Goal: Communication & Community: Answer question/provide support

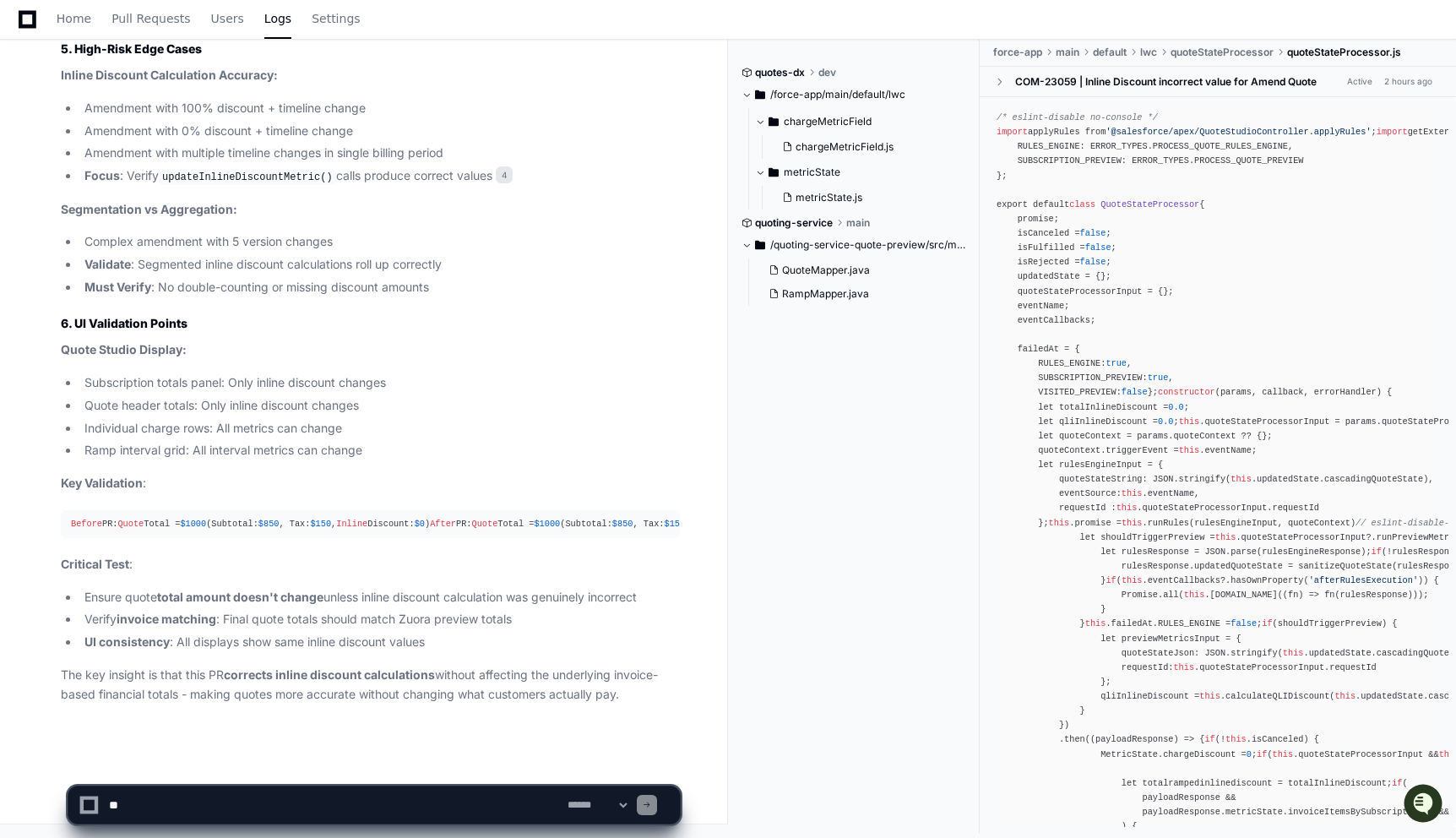
click at [252, 794] on textarea at bounding box center [334, 804] width 458 height 37
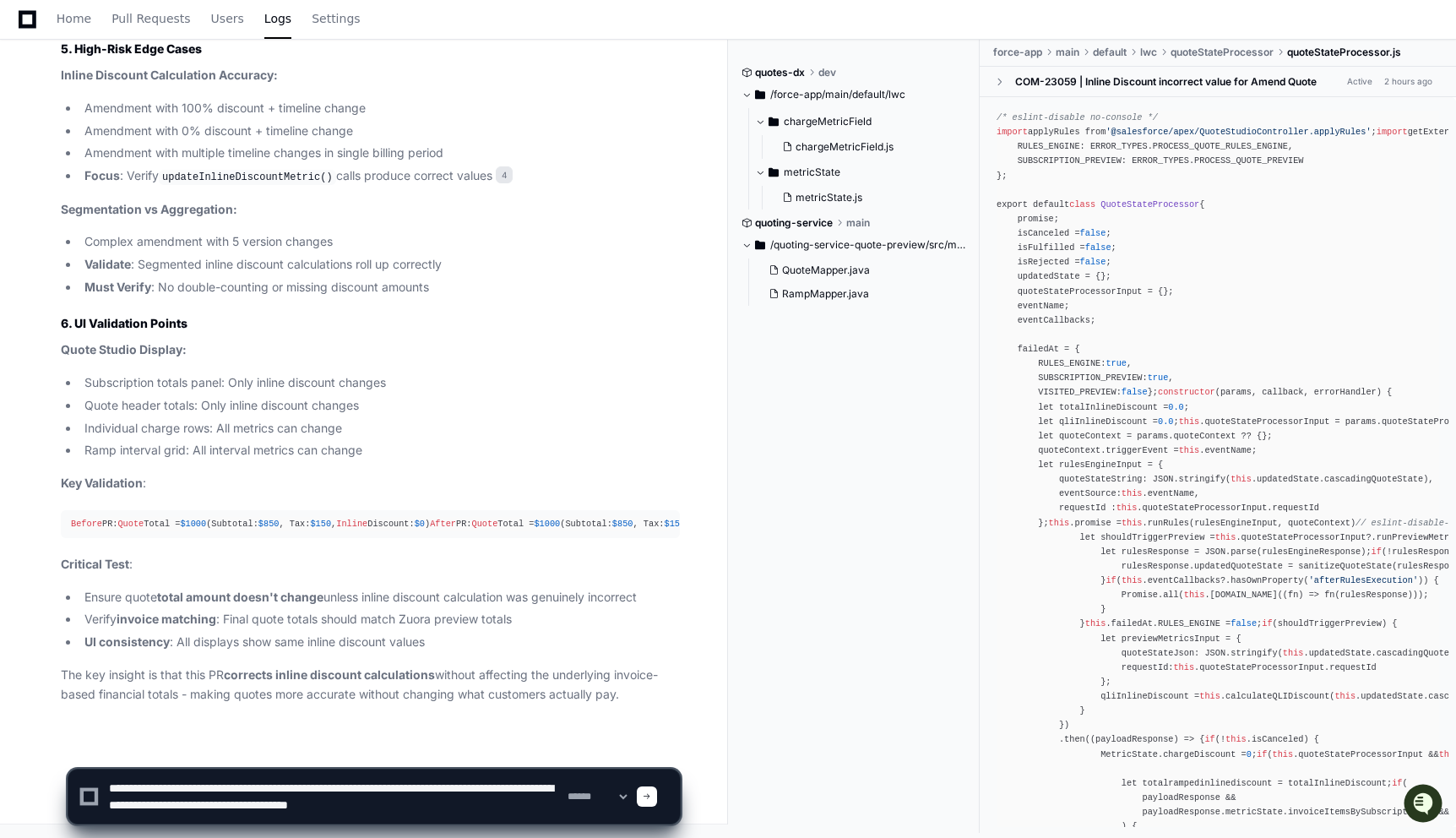
scroll to position [5, 0]
type textarea "**********"
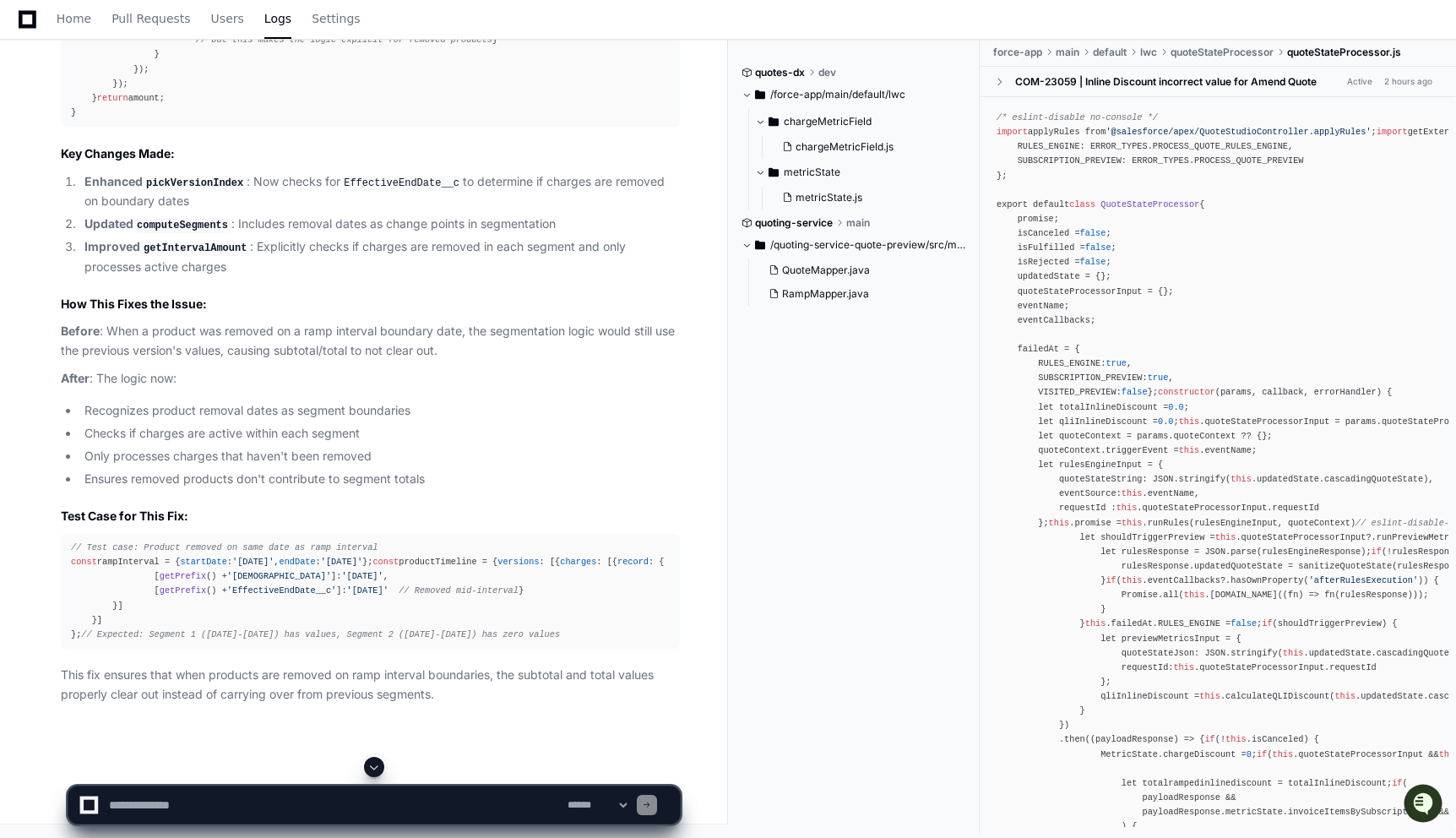
scroll to position [11643, 0]
click at [181, 803] on textarea at bounding box center [334, 804] width 458 height 37
paste textarea "**********"
type textarea "**********"
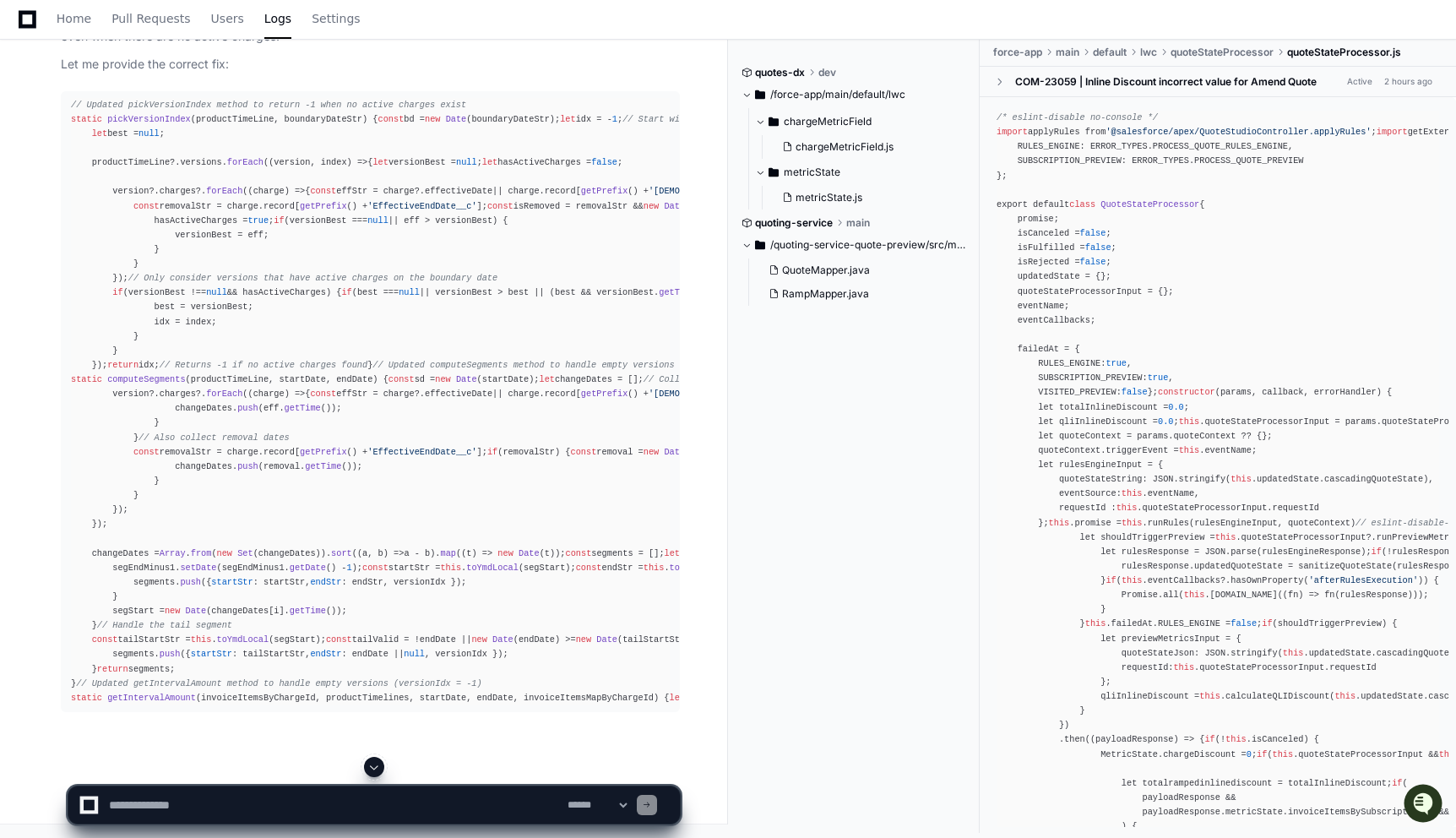
scroll to position [12647, 0]
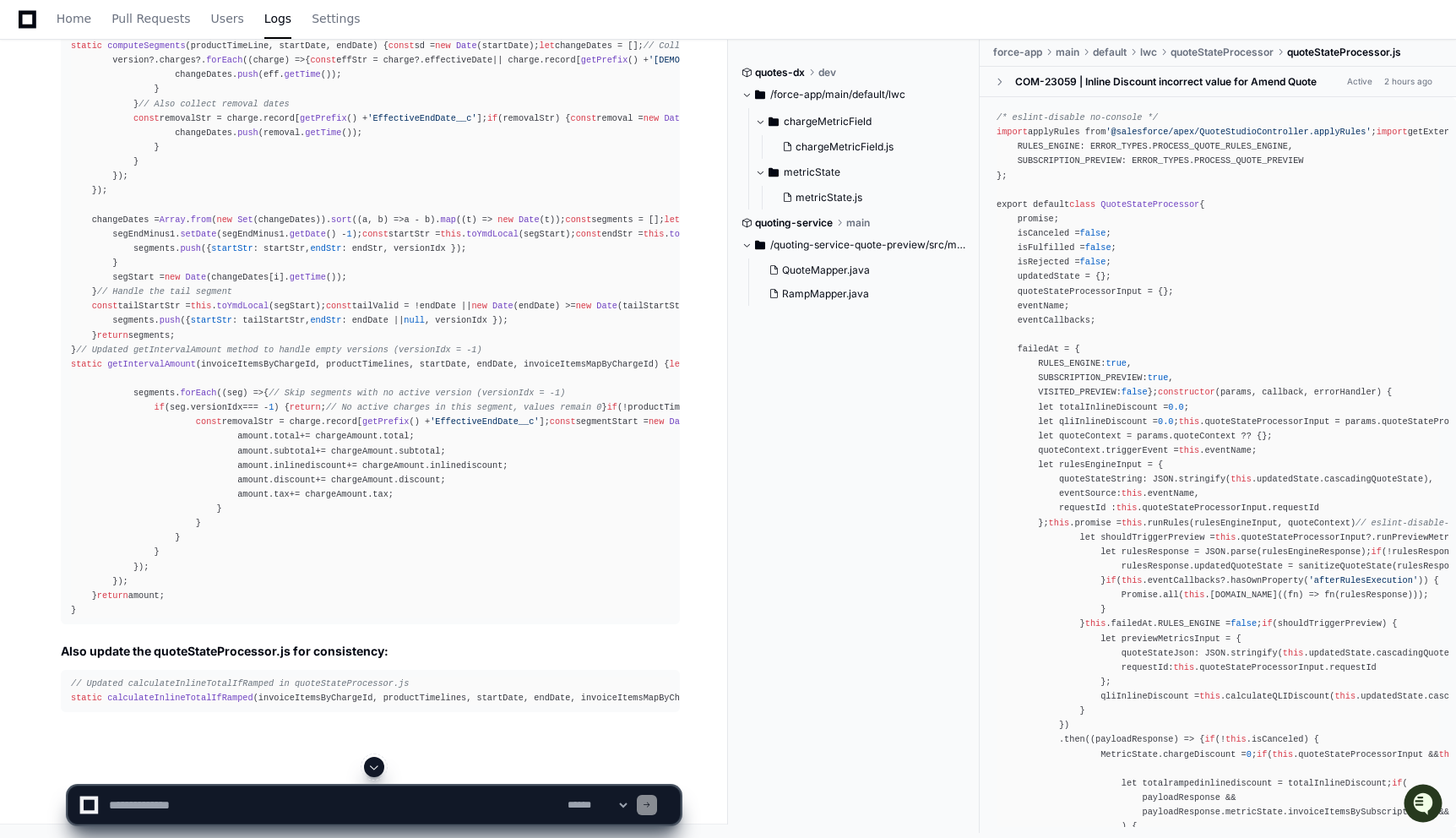
click at [373, 769] on span at bounding box center [375, 767] width 14 height 14
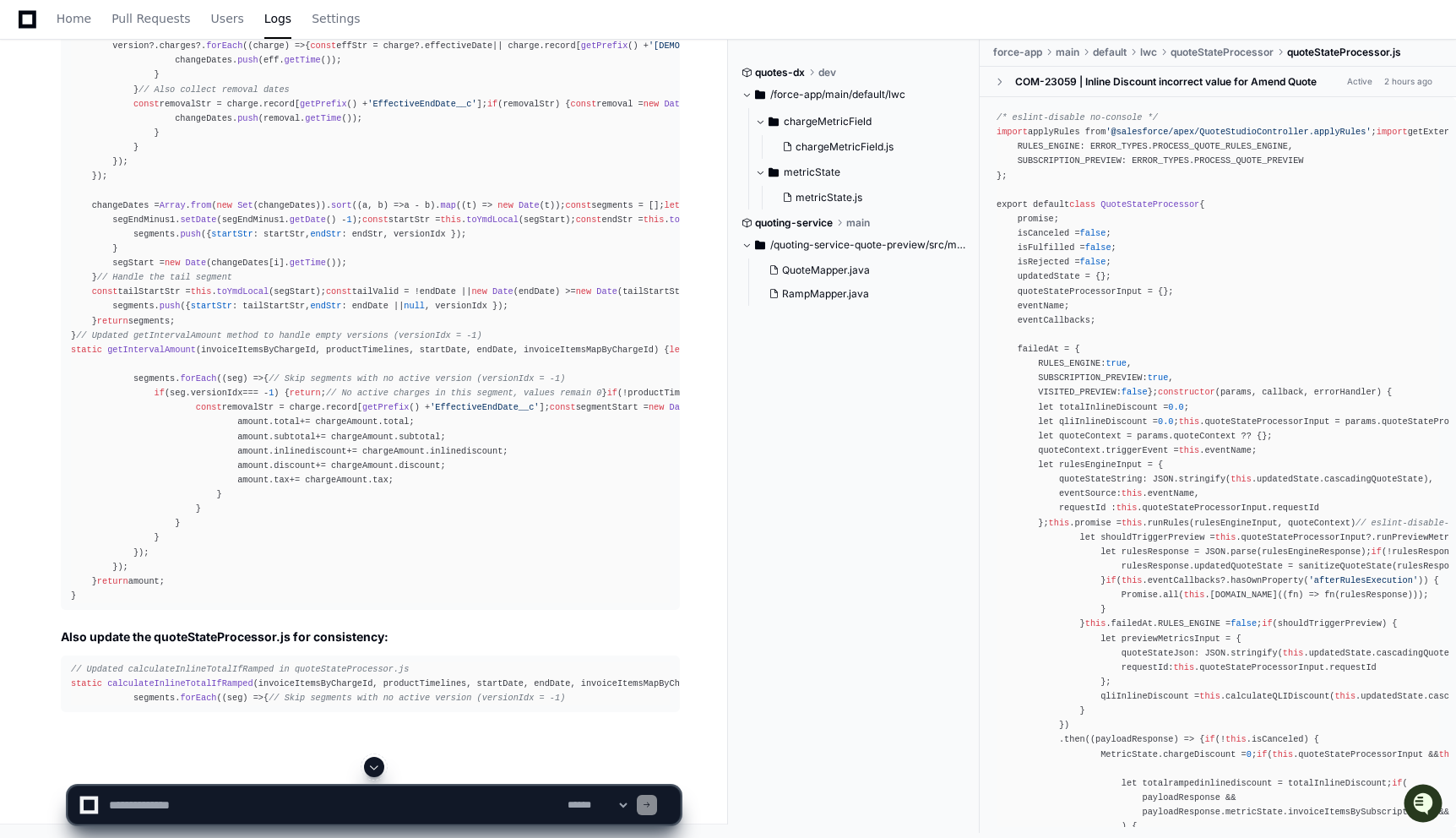
scroll to position [14382, 0]
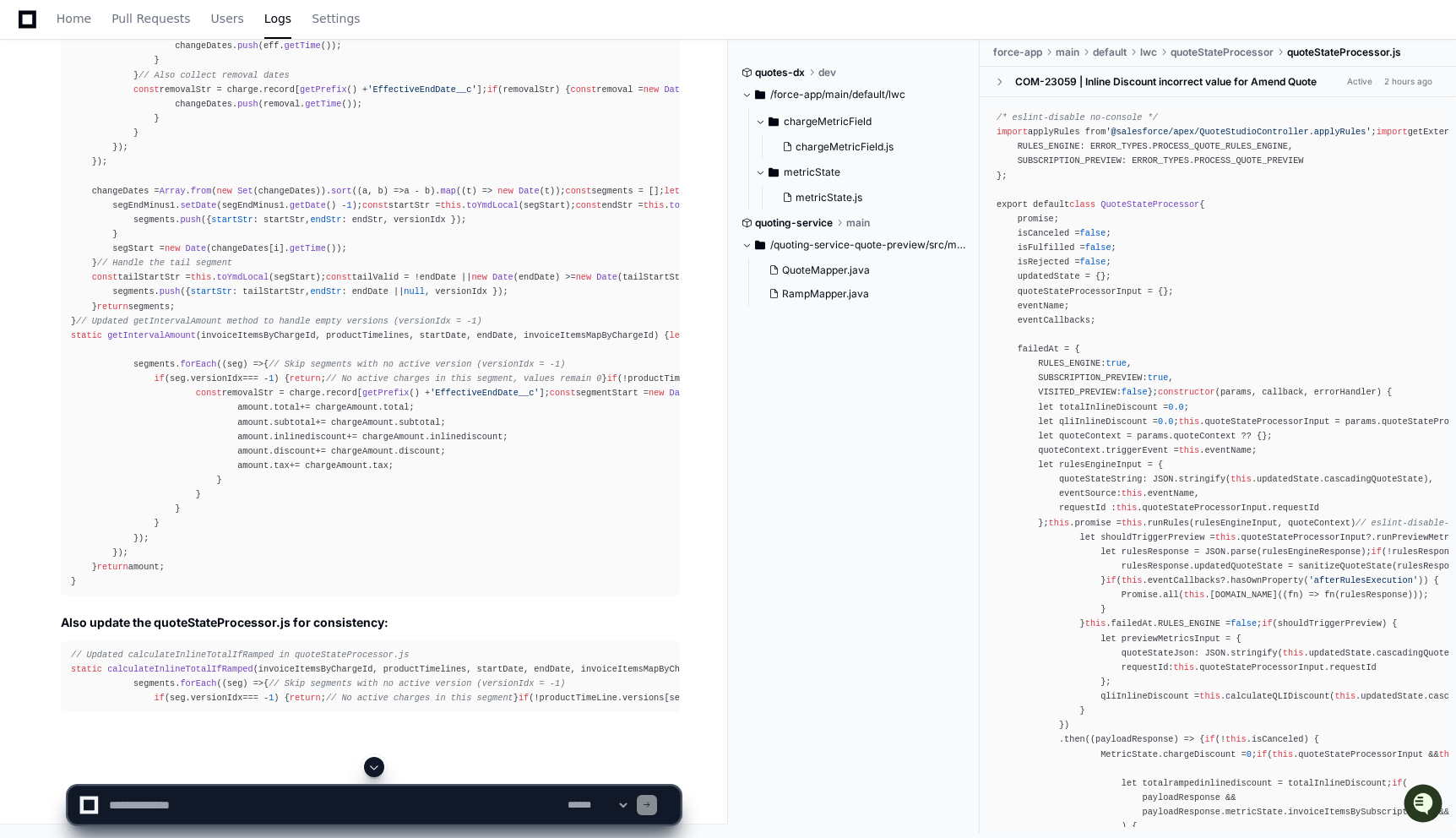
click at [373, 763] on span at bounding box center [375, 767] width 14 height 14
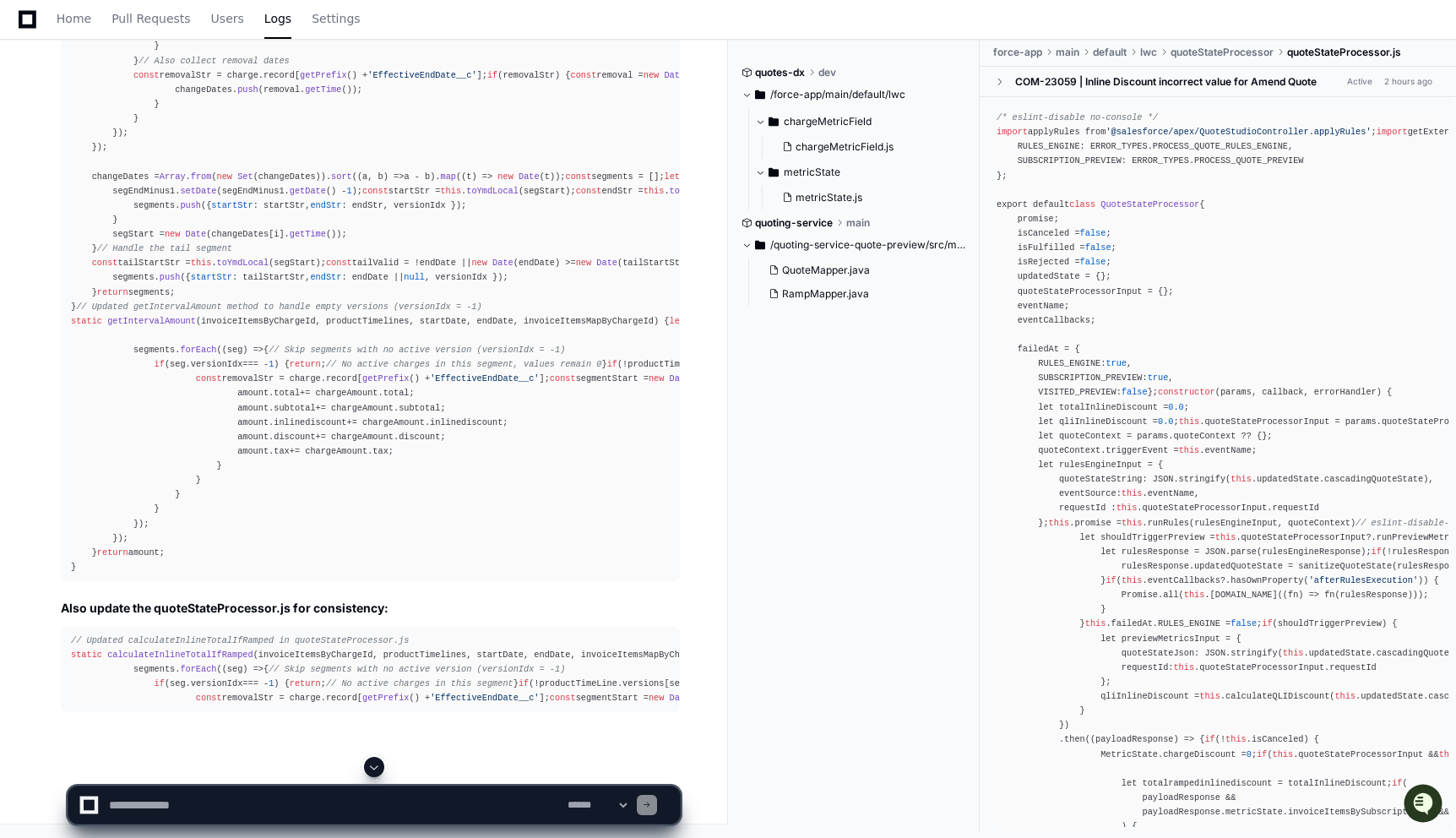
click at [373, 763] on span at bounding box center [375, 767] width 14 height 14
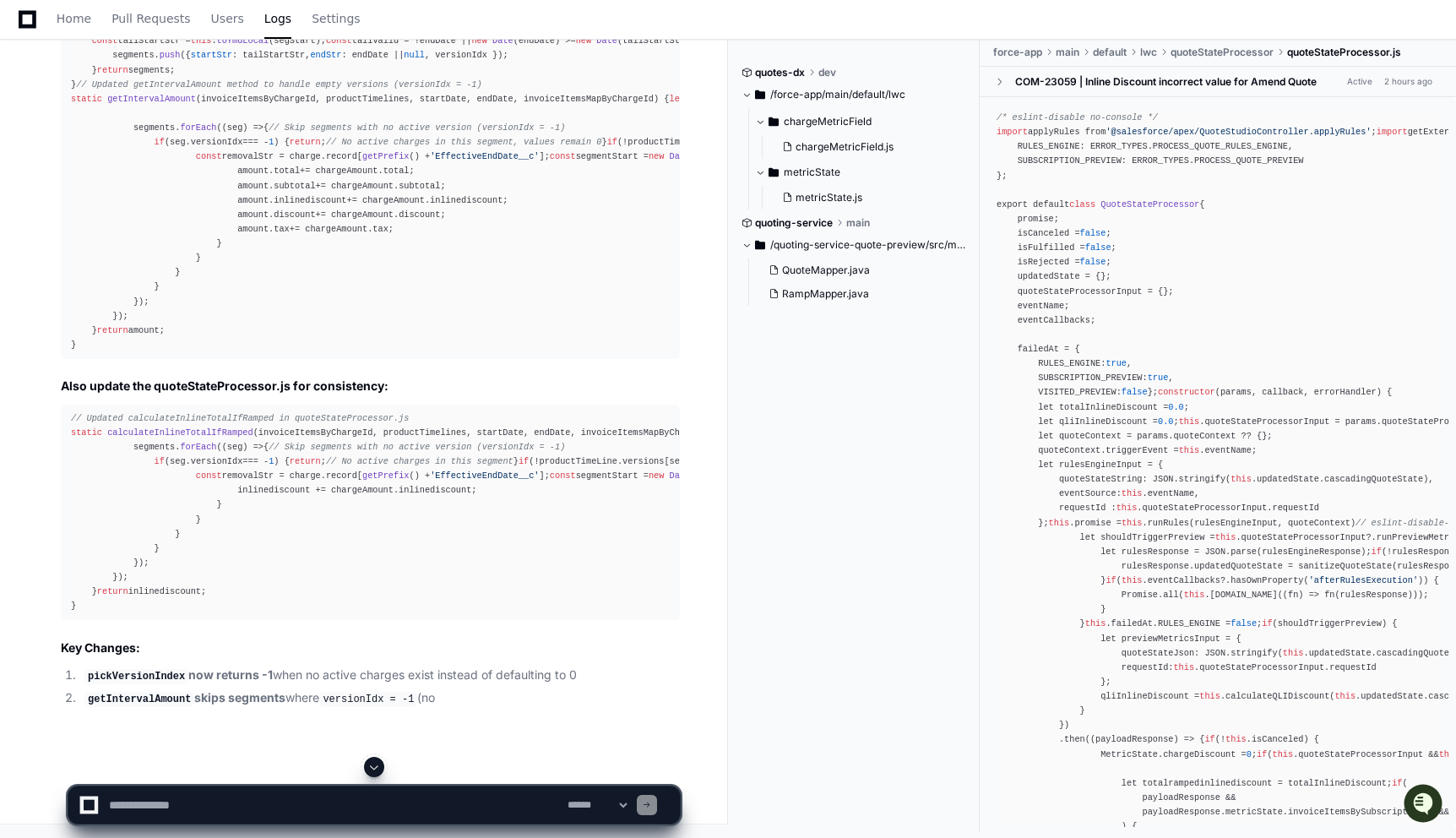
click at [368, 762] on button at bounding box center [374, 766] width 20 height 20
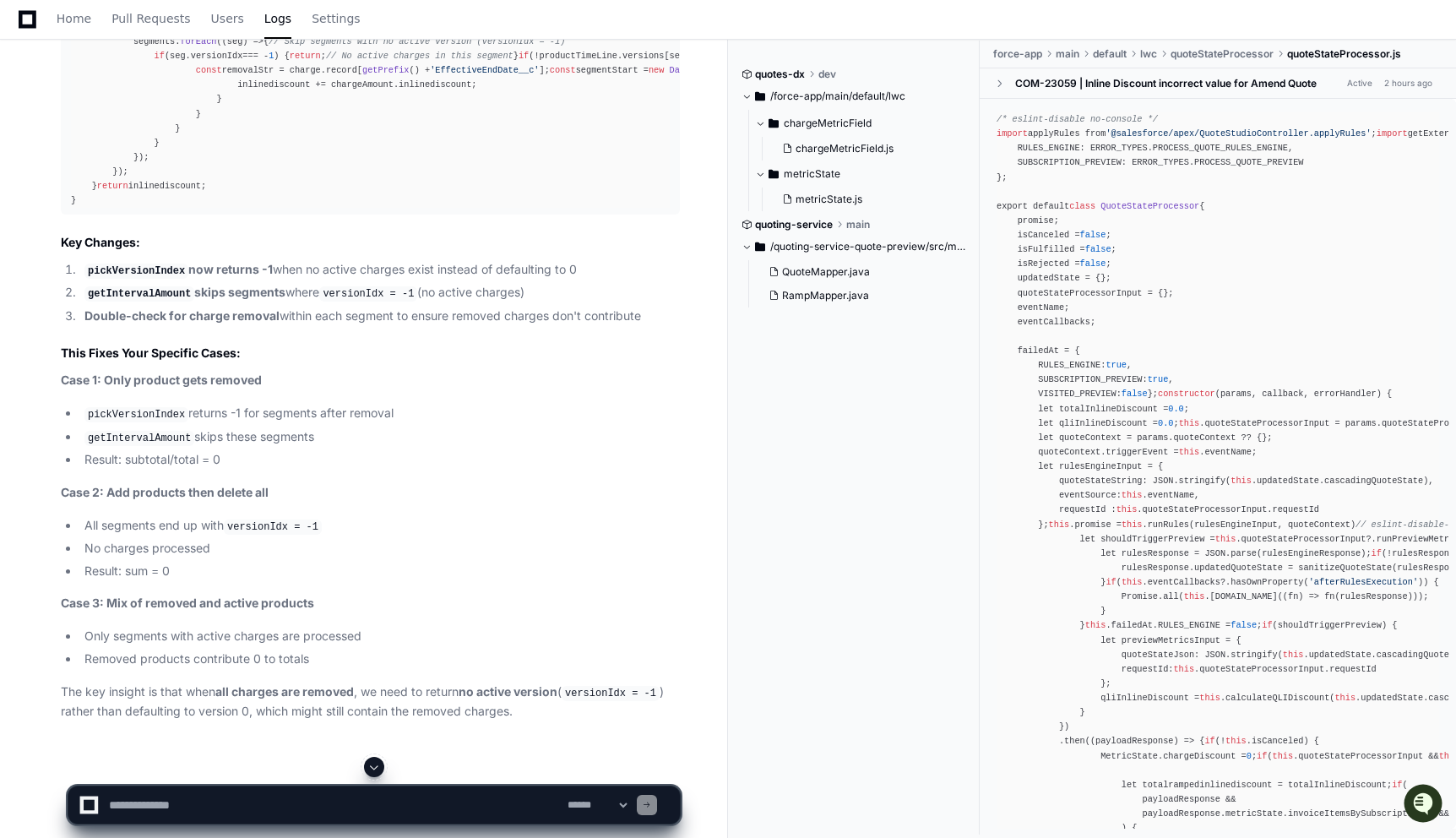
scroll to position [12324, 0]
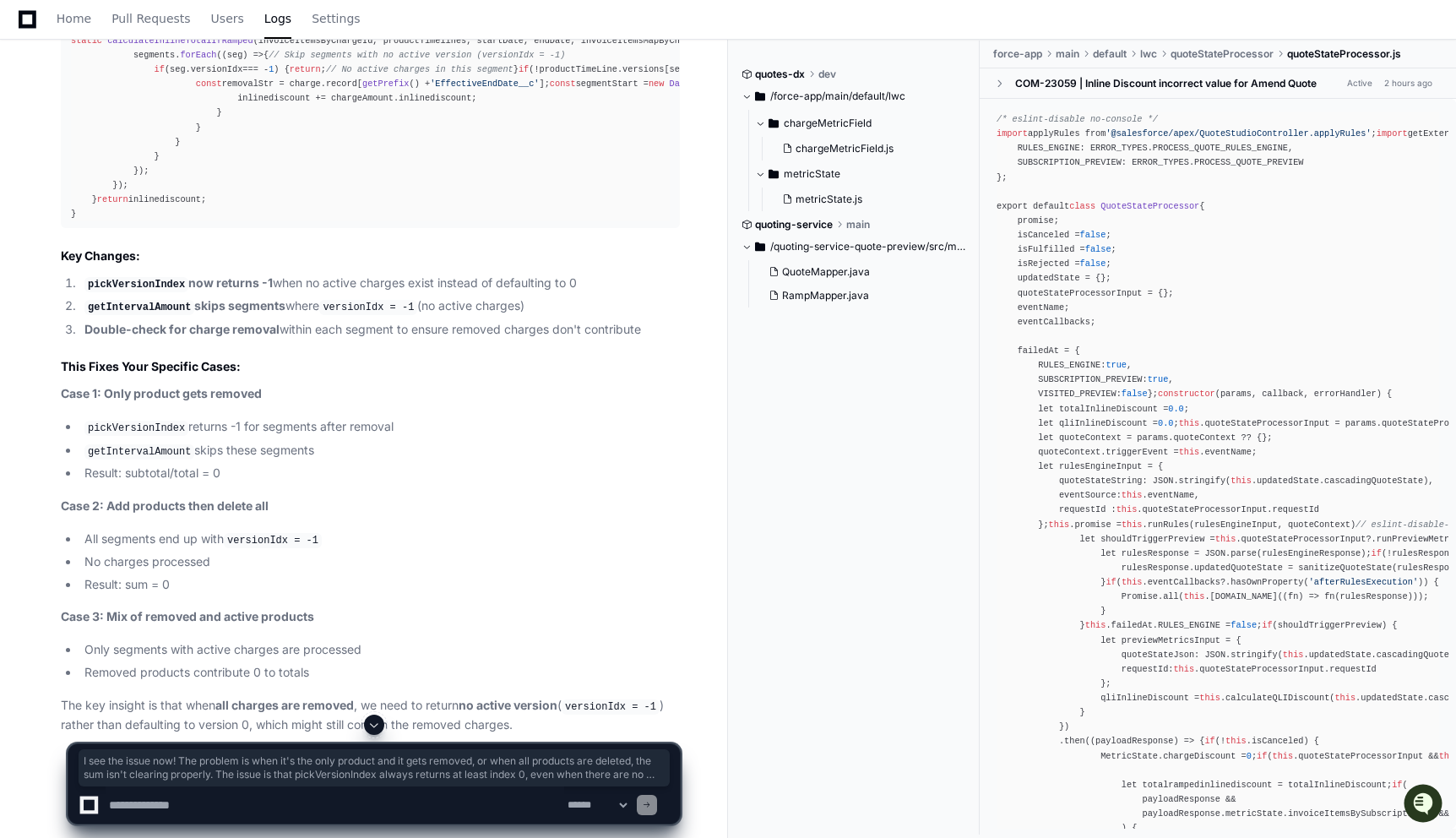
drag, startPoint x: 54, startPoint y: 474, endPoint x: 273, endPoint y: 515, distance: 222.8
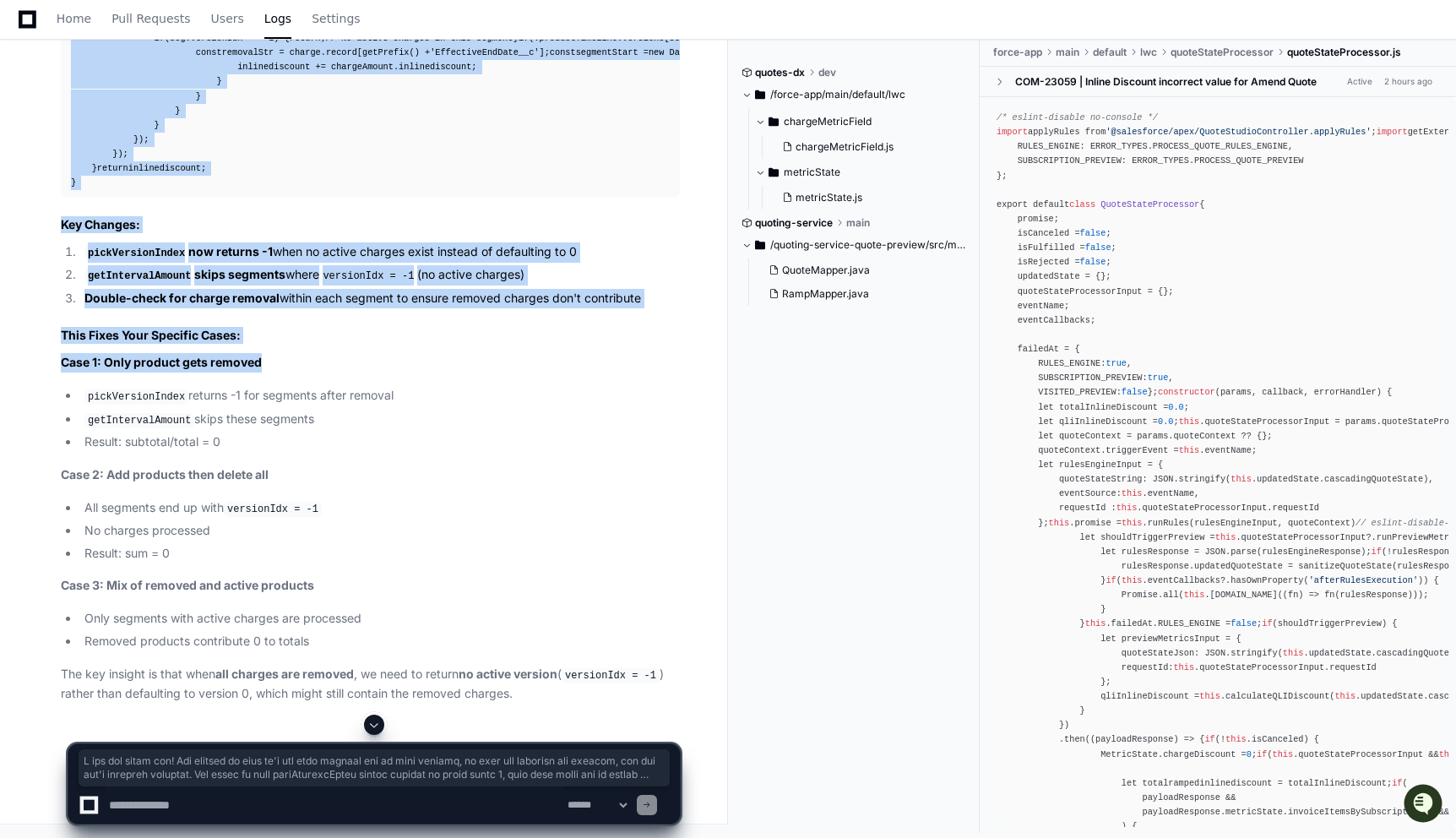
scroll to position [15101, 0]
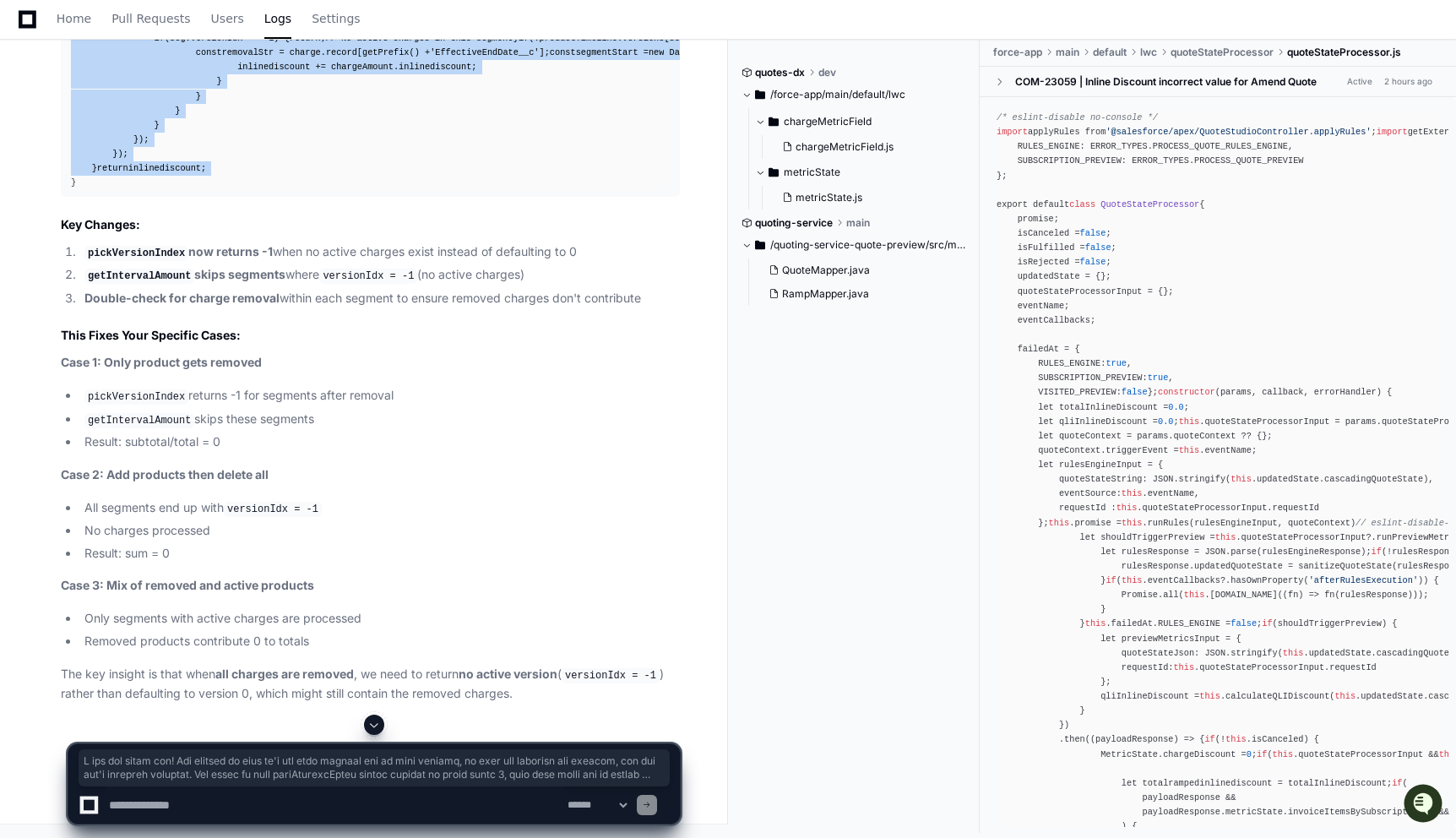
drag, startPoint x: 60, startPoint y: 337, endPoint x: 283, endPoint y: 360, distance: 224.2
copy article "I see the issue now! The problem is when it's the only product and it gets remo…"
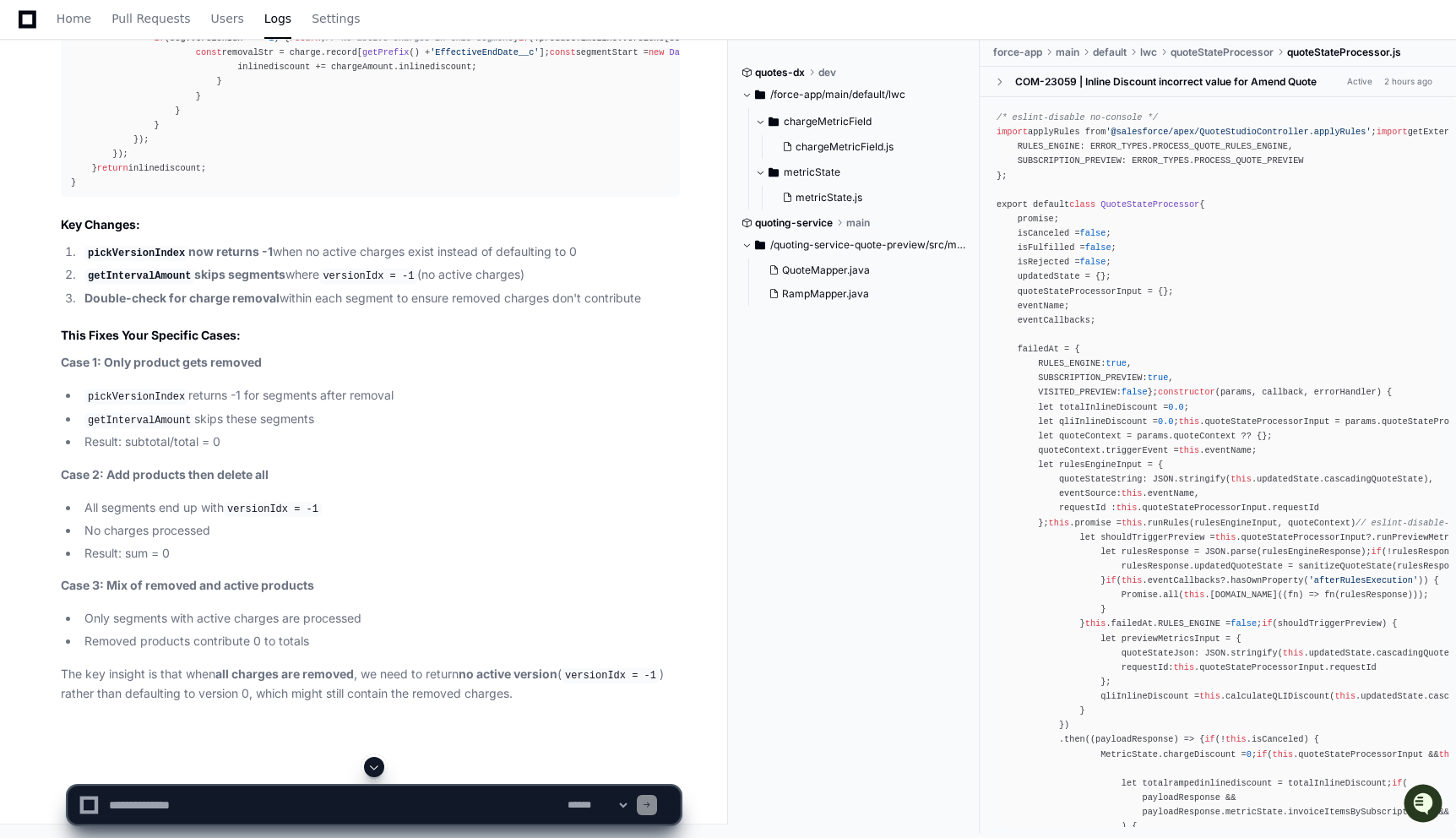
click at [536, 191] on div "// Updated calculateInlineTotalIfRamped in quoteStateProcessor.js static calcul…" at bounding box center [370, 89] width 599 height 203
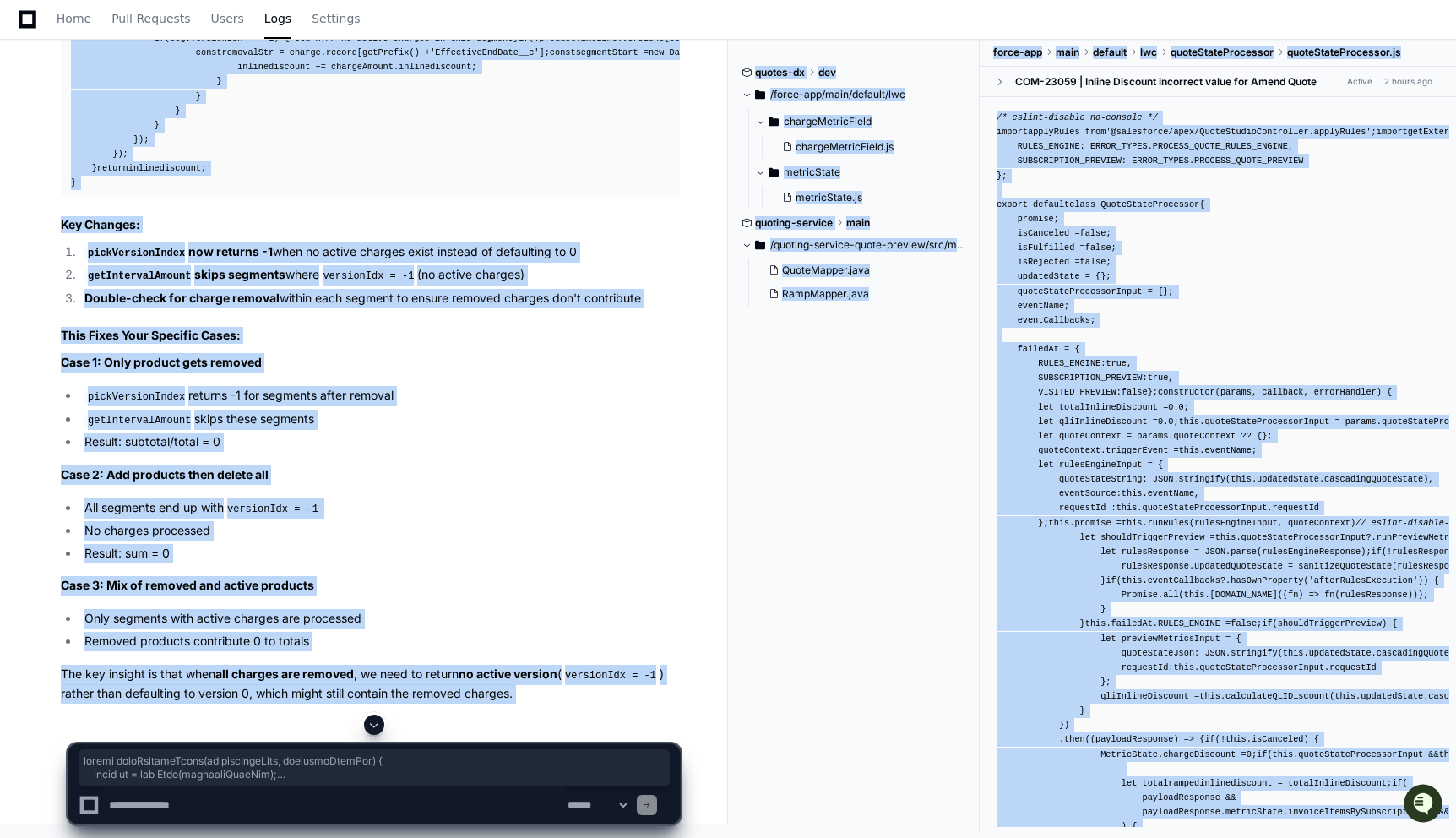
scroll to position [14374, 0]
drag, startPoint x: 71, startPoint y: 199, endPoint x: 228, endPoint y: 563, distance: 396.4
copy div "static pickVersionIndex ( productTimeLine, boundaryDateStr ) { const bd = new D…"
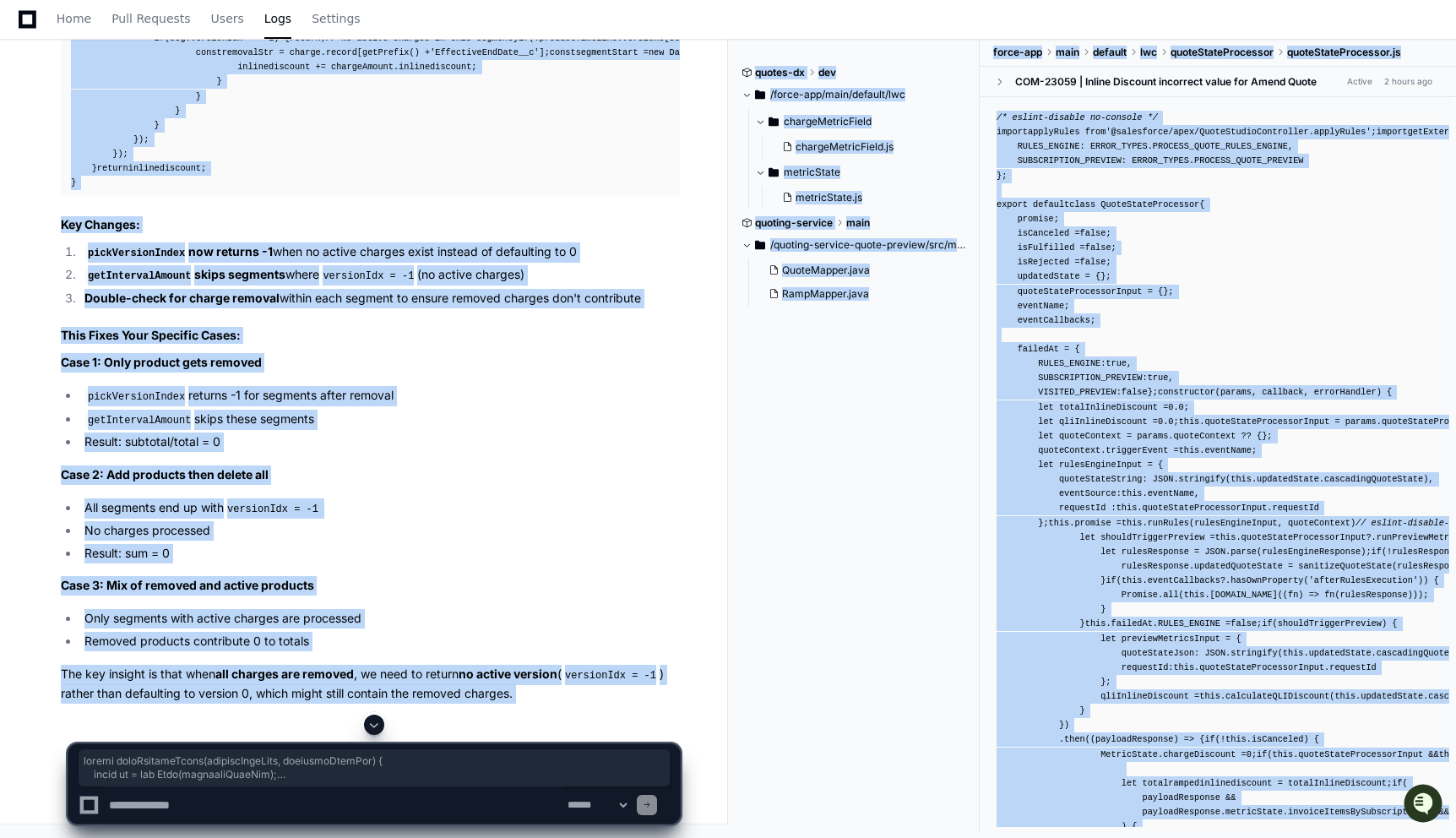
copy div "static pickVersionIndex ( productTimeLine, boundaryDateStr ) { const bd = new D…"
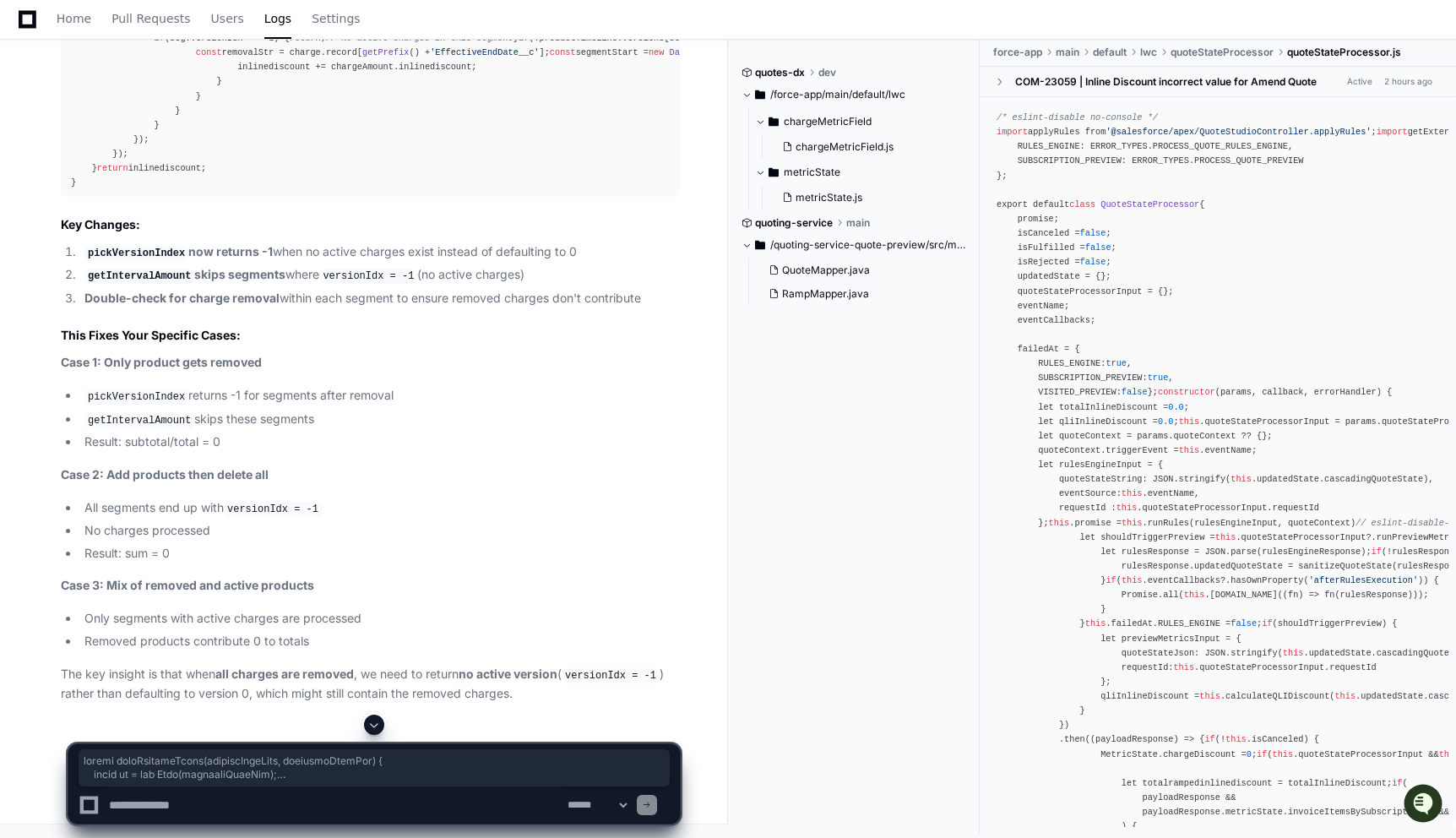
drag, startPoint x: 82, startPoint y: 693, endPoint x: 30, endPoint y: 169, distance: 526.6
copy div "static pickVersionIndex ( productTimeLine, boundaryDateStr ) { const bd = new D…"
drag, startPoint x: 82, startPoint y: 723, endPoint x: 11, endPoint y: 79, distance: 647.9
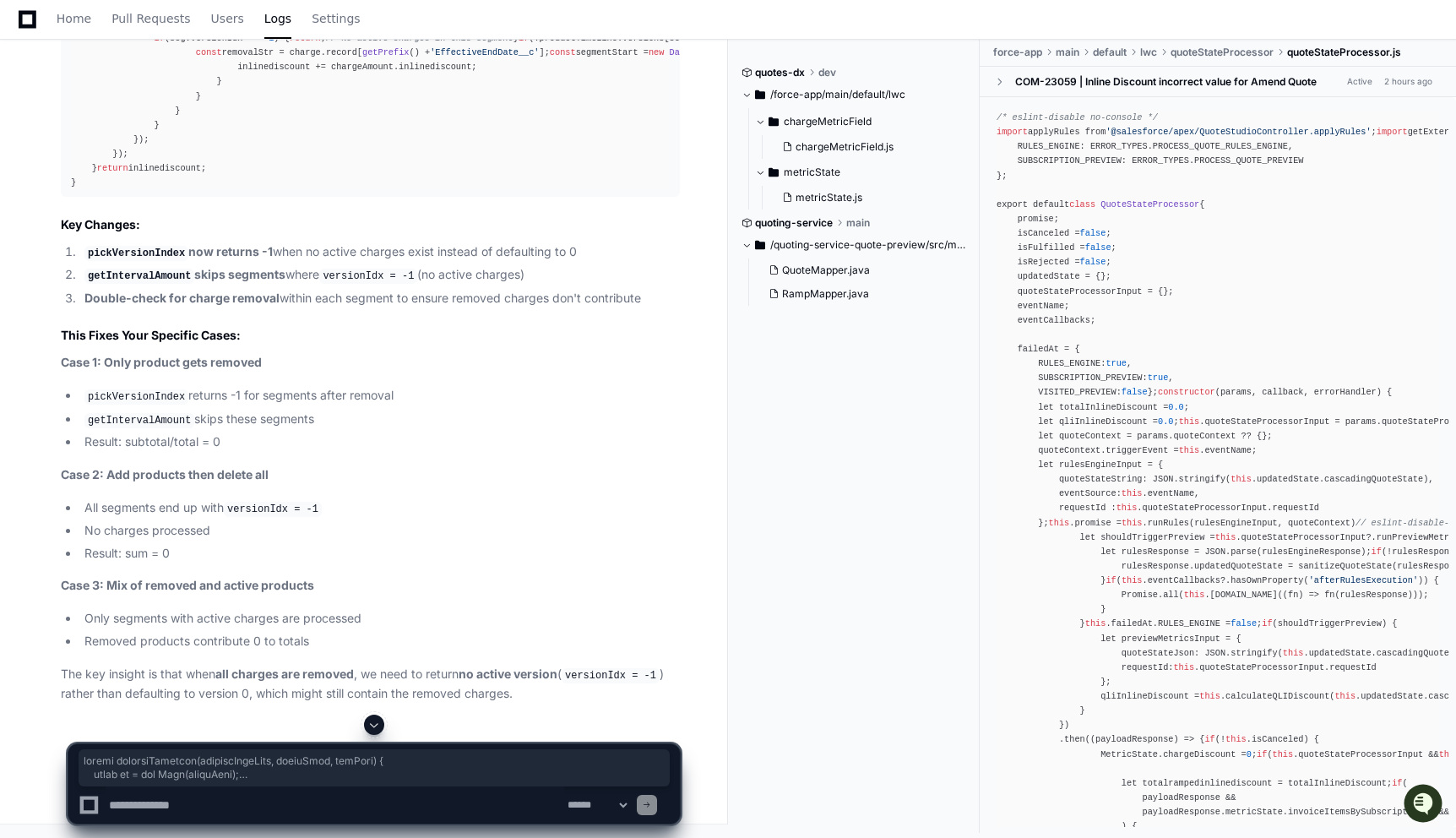
scroll to position [13575, 0]
drag, startPoint x: 73, startPoint y: 115, endPoint x: 188, endPoint y: 687, distance: 583.4
copy div "static computeSegments ( productTimeLine, startDate, endDate ) { const sd = new…"
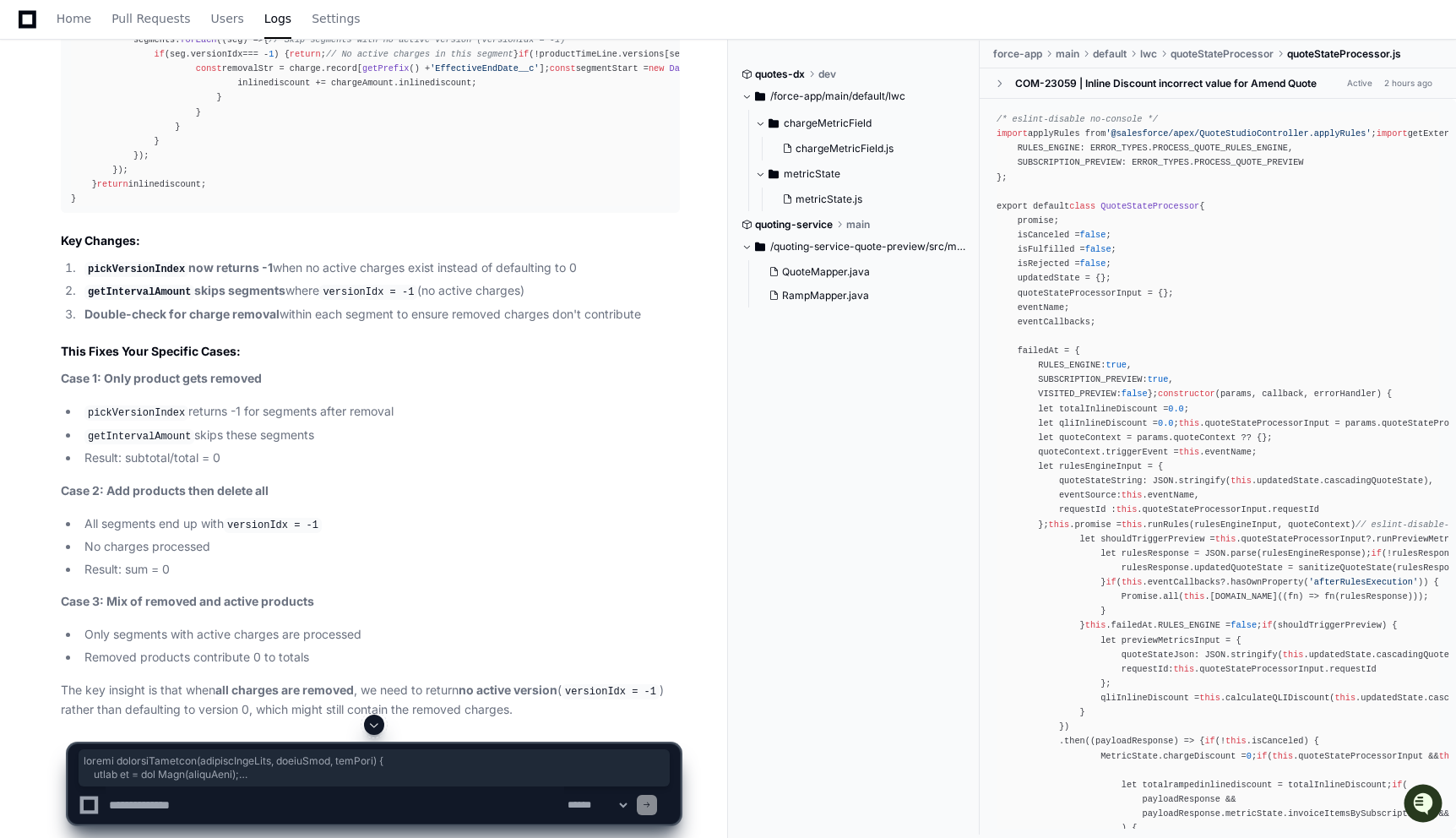
scroll to position [12331, 0]
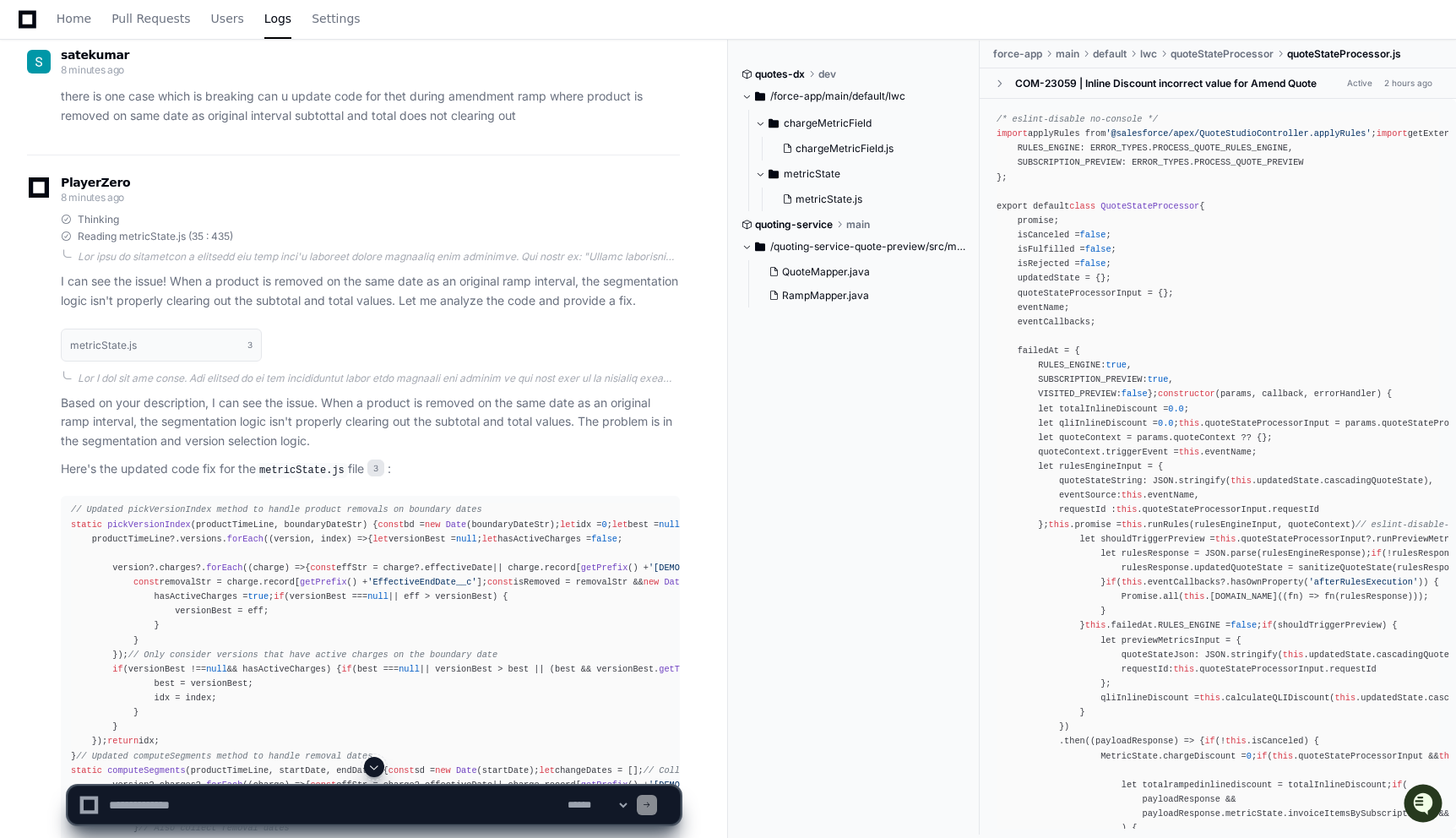
scroll to position [9083, 0]
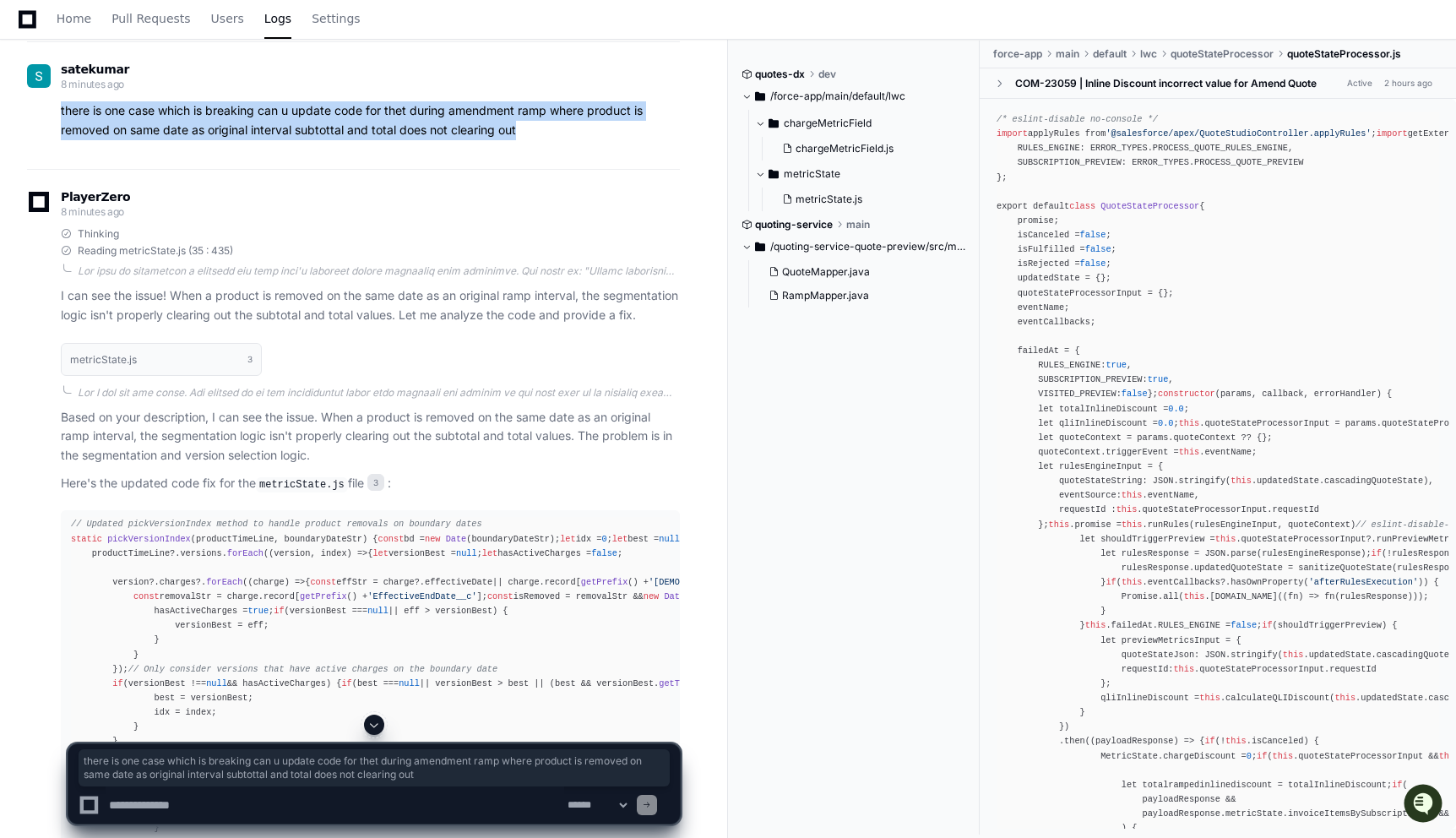
drag, startPoint x: 61, startPoint y: 199, endPoint x: 602, endPoint y: 228, distance: 541.8
click at [602, 140] on p "there is one case which is breaking can u update code for thet during amendment…" at bounding box center [370, 120] width 620 height 39
copy p "there is one case which is breaking can u update code for thet during amendment…"
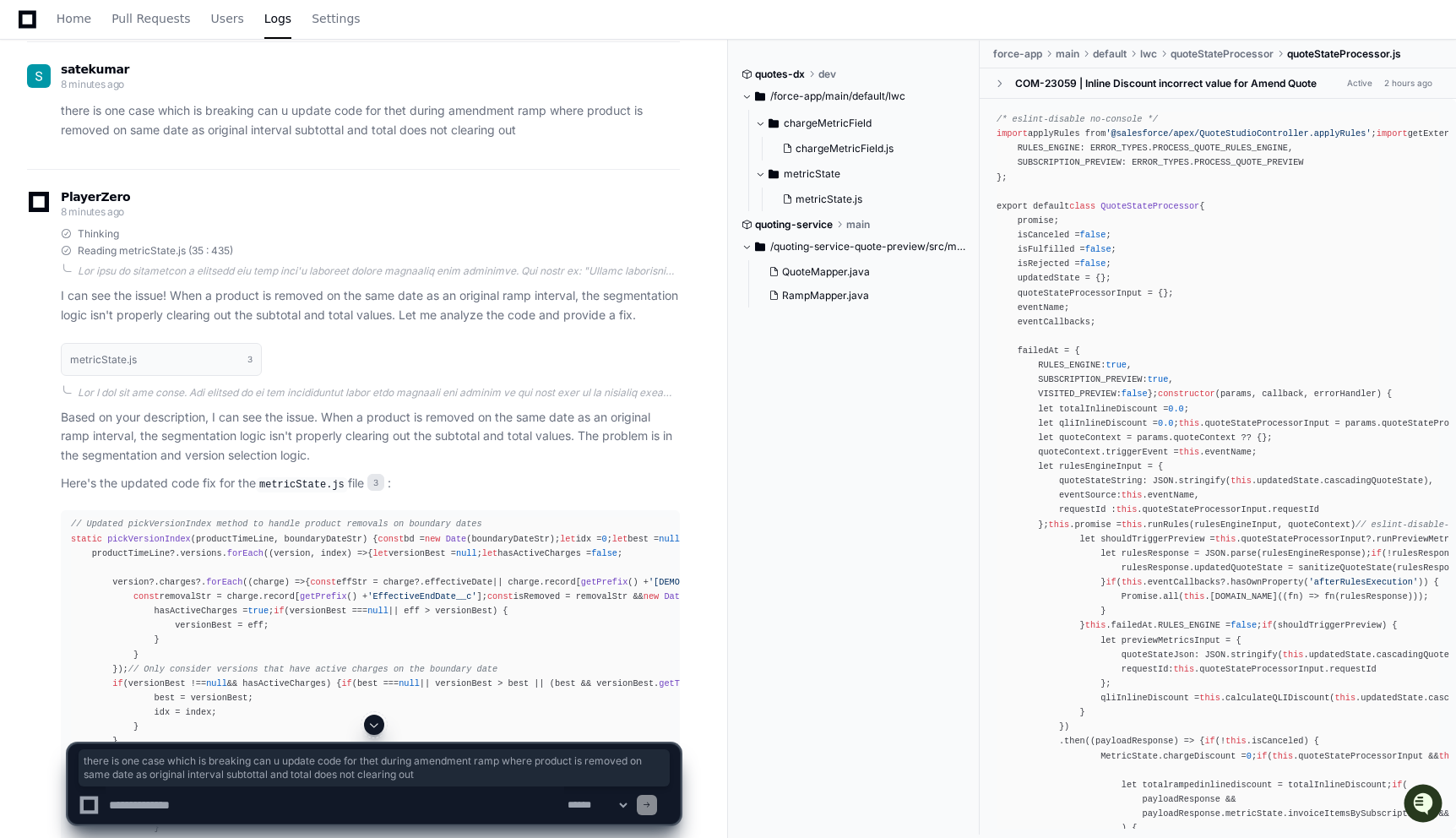
click at [801, 364] on div "quotes-dx dev /force-app/main/default/lwc chargeMetricField chargeMetricField.j…" at bounding box center [861, 437] width 239 height 793
